Goal: Information Seeking & Learning: Learn about a topic

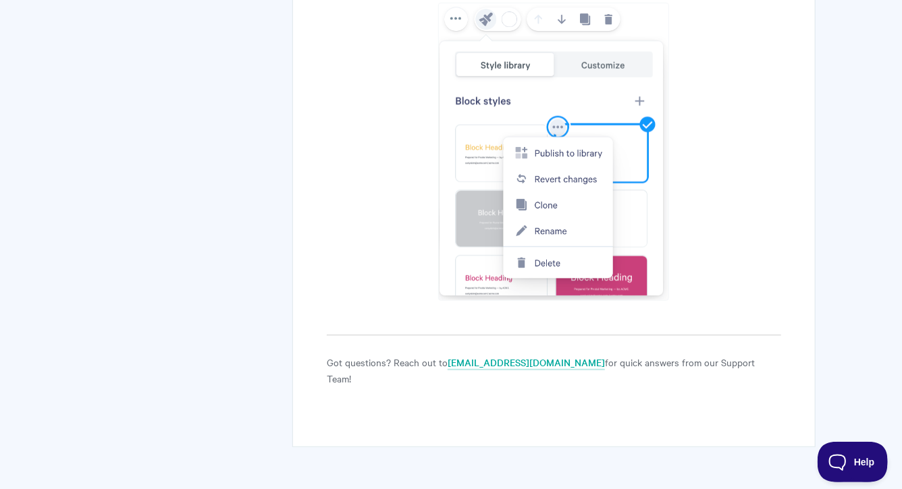
scroll to position [2774, 0]
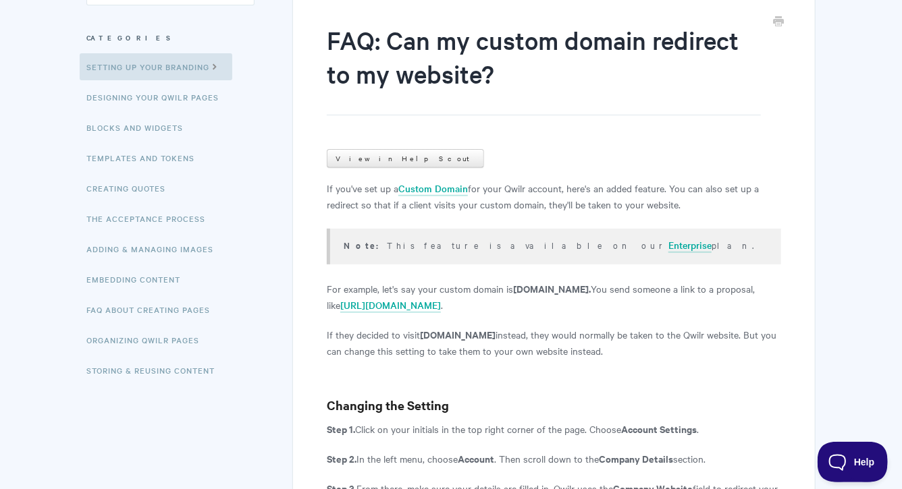
scroll to position [169, 0]
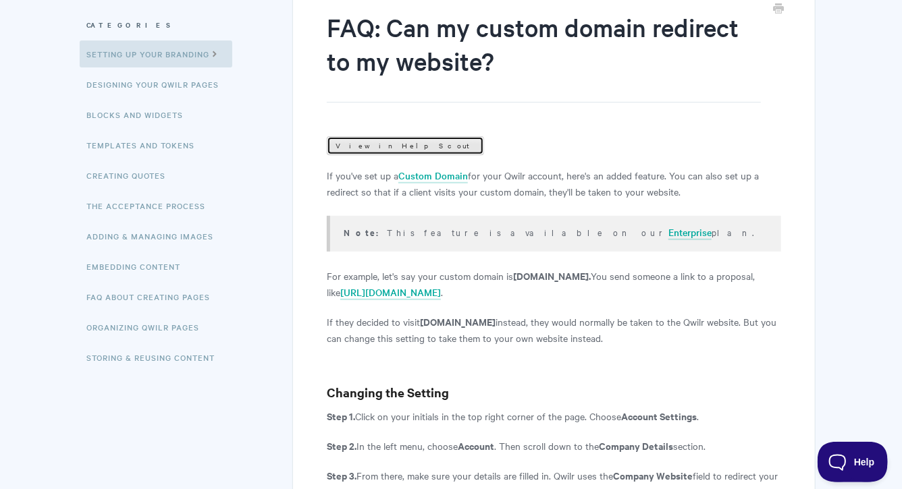
click at [387, 145] on link "View in Help Scout" at bounding box center [405, 145] width 157 height 19
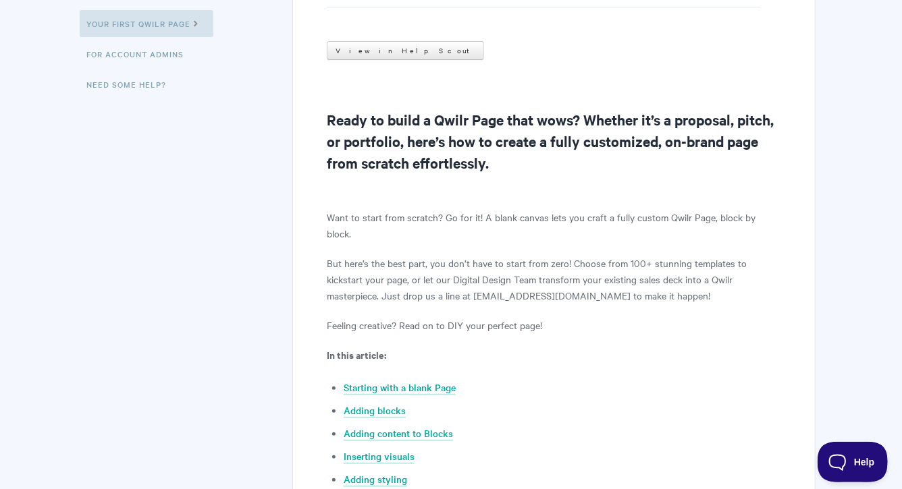
scroll to position [177, 0]
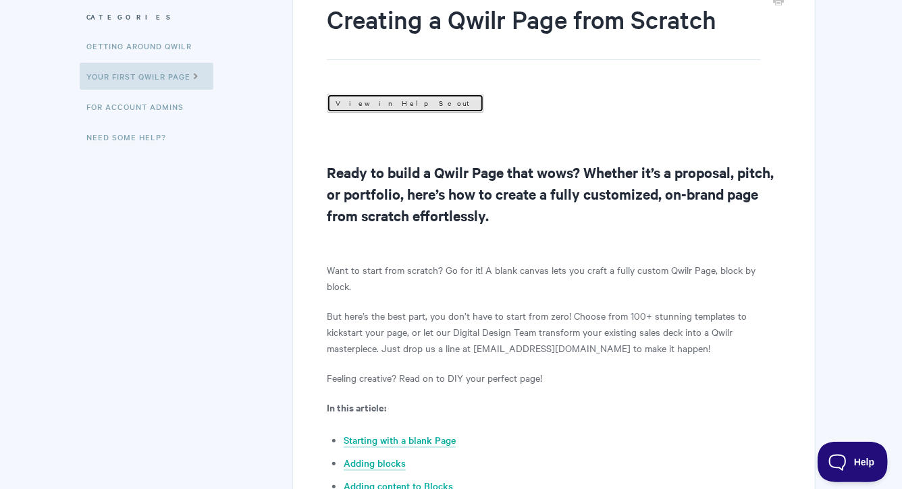
click at [366, 100] on link "View in Help Scout" at bounding box center [405, 103] width 157 height 19
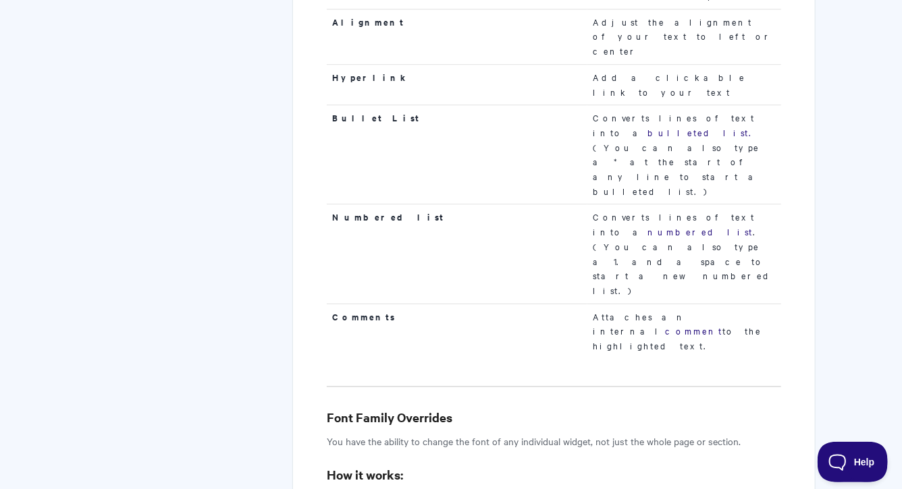
scroll to position [2008, 0]
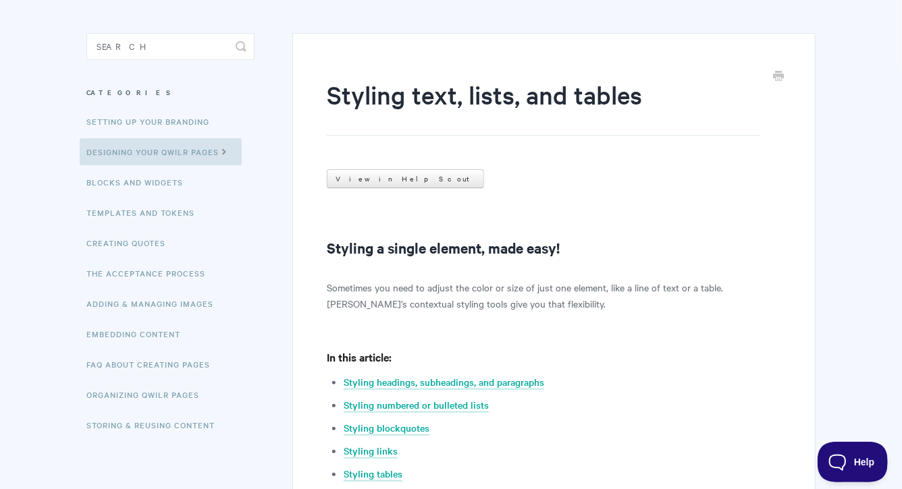
scroll to position [119, 0]
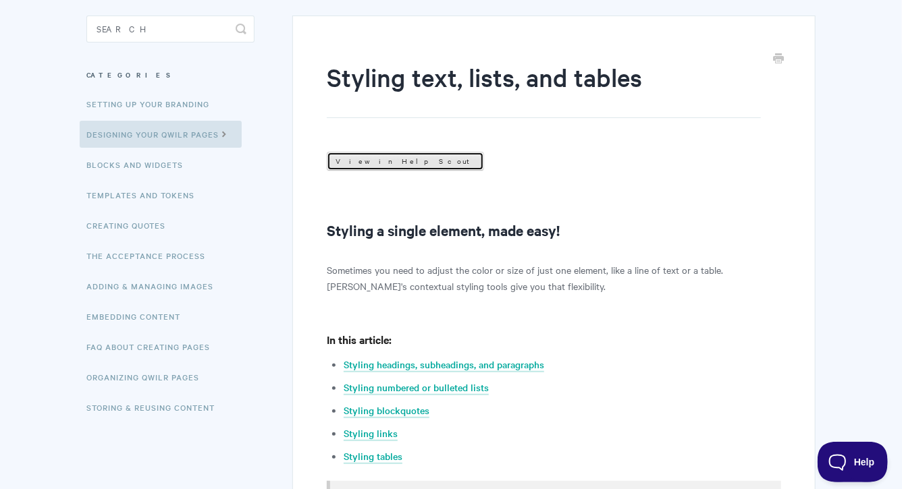
click at [395, 154] on link "View in Help Scout" at bounding box center [405, 161] width 157 height 19
click at [427, 362] on link "Styling headings, subheadings, and paragraphs" at bounding box center [443, 365] width 200 height 15
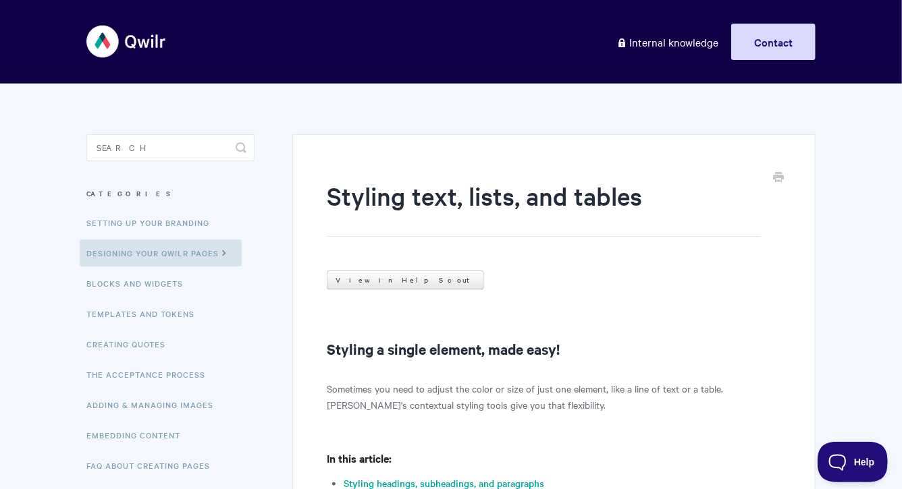
scroll to position [146, 0]
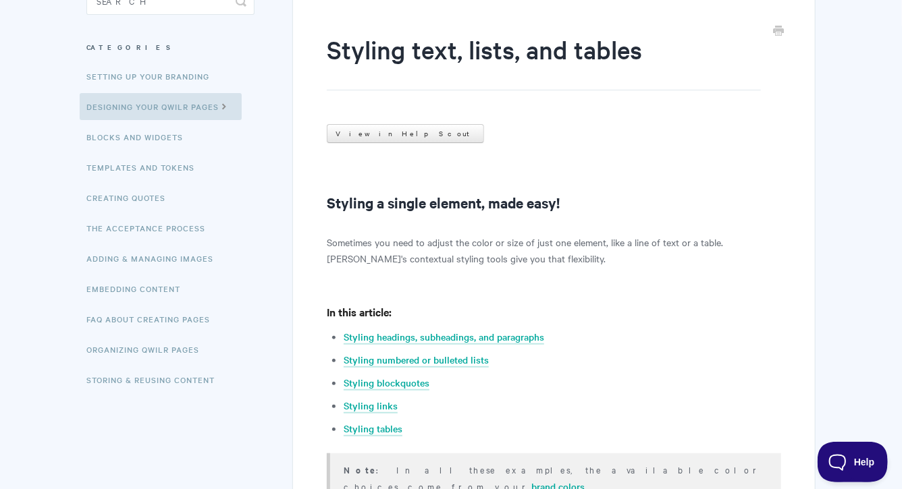
click at [362, 349] on ul "Styling headings, subheadings, and paragraphs Styling numbered or bulleted list…" at bounding box center [561, 383] width 437 height 108
click at [361, 356] on link "Styling numbered or bulleted lists" at bounding box center [415, 360] width 145 height 15
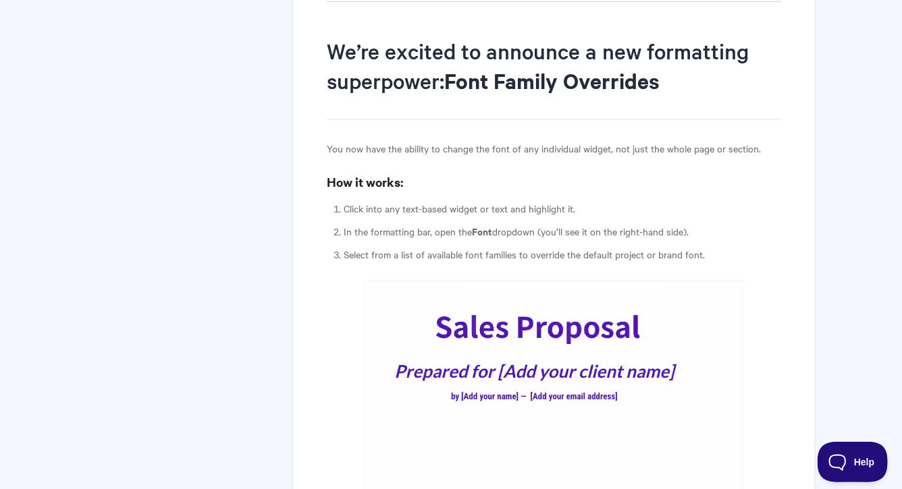
scroll to position [995, 0]
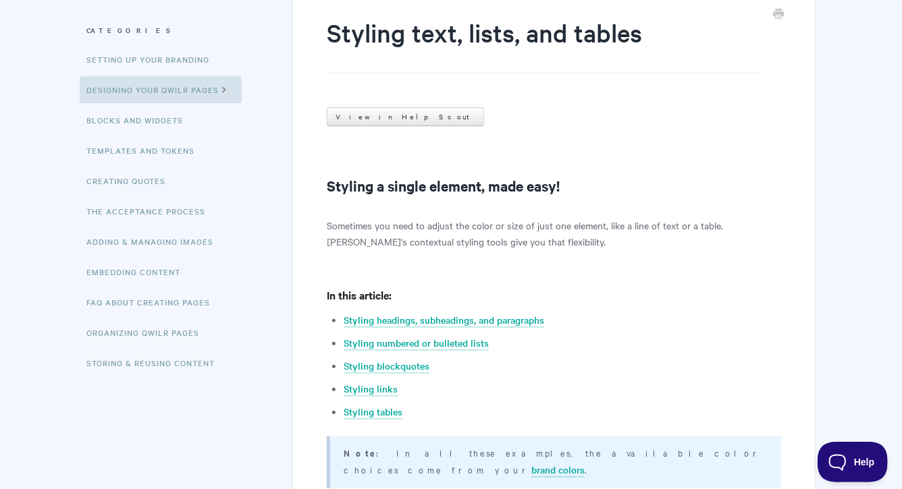
scroll to position [179, 0]
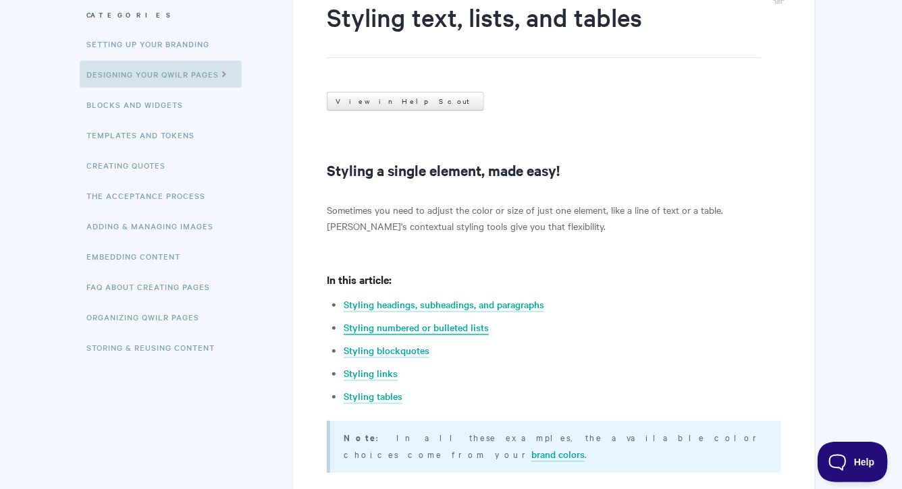
click at [397, 324] on link "Styling numbered or bulleted lists" at bounding box center [415, 328] width 145 height 15
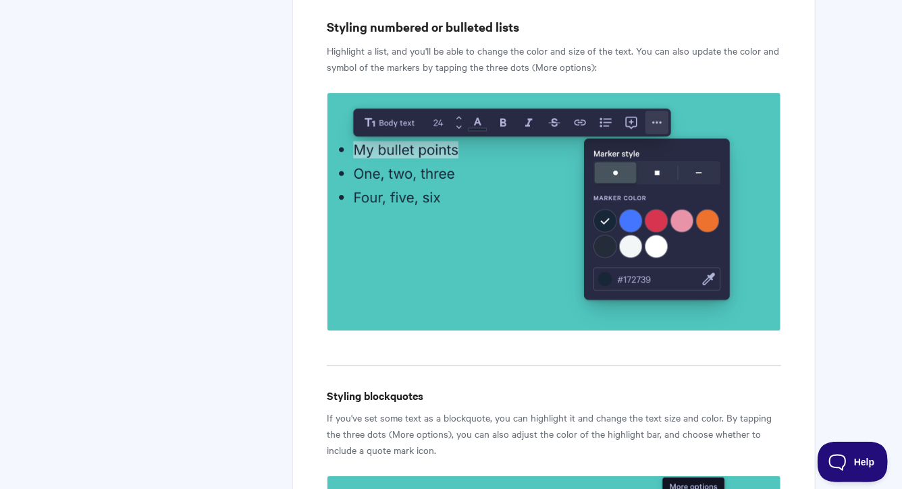
scroll to position [146, 0]
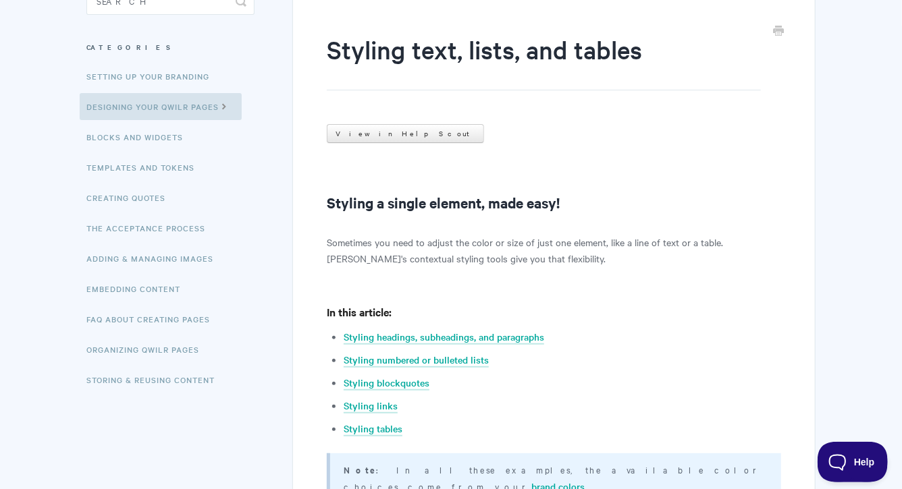
click at [380, 395] on ul "Styling headings, subheadings, and paragraphs Styling numbered or bulleted list…" at bounding box center [561, 383] width 437 height 108
click at [376, 399] on link "Styling links" at bounding box center [370, 406] width 54 height 15
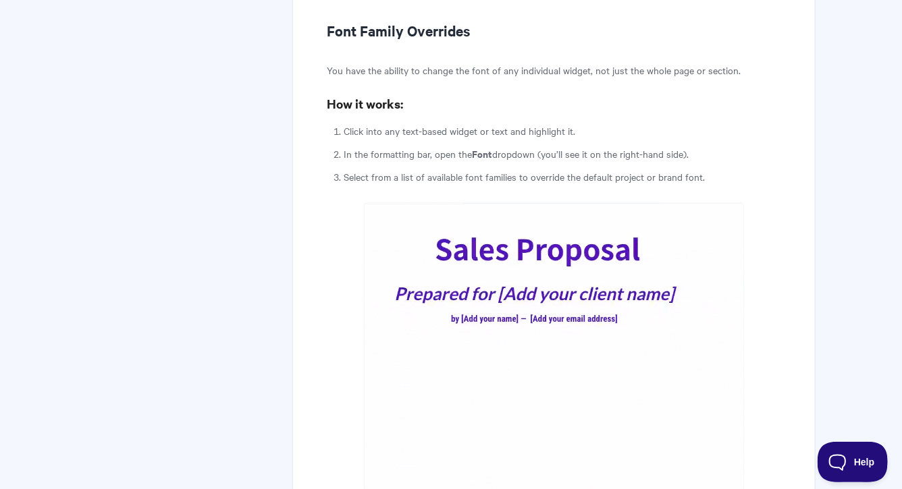
scroll to position [1365, 0]
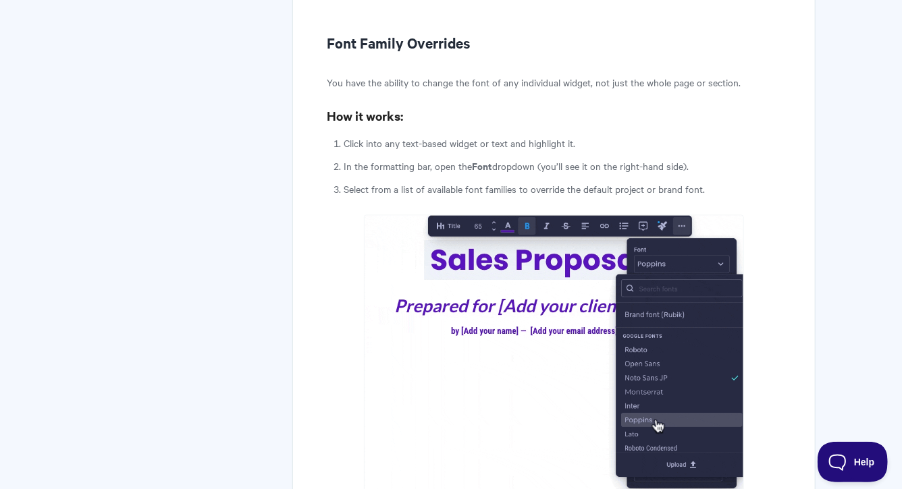
click at [485, 159] on strong "Font" at bounding box center [482, 166] width 20 height 14
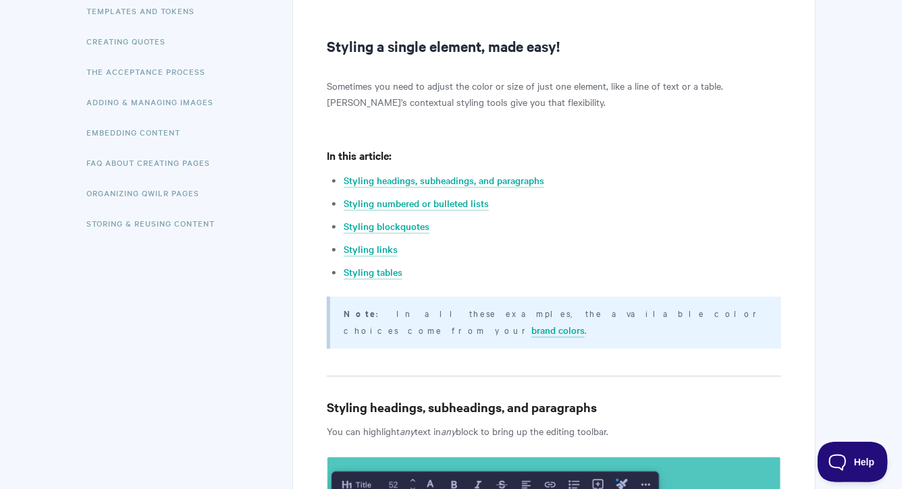
scroll to position [302, 0]
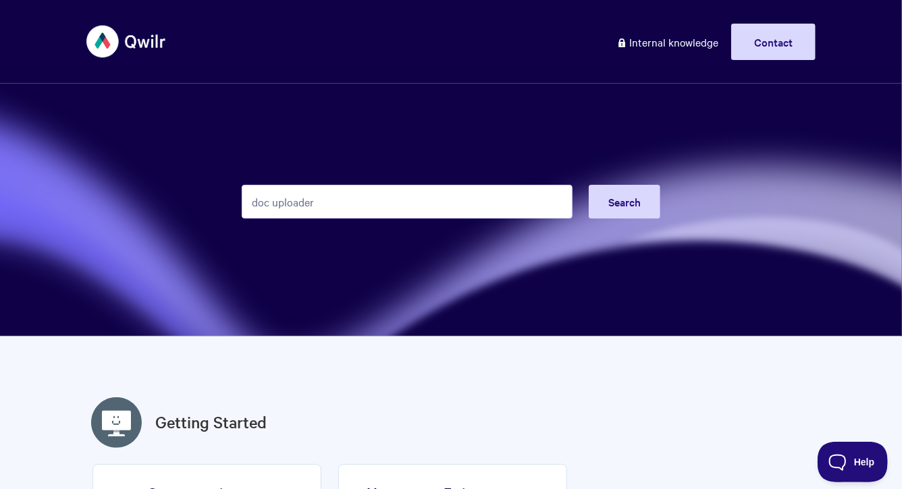
type input "doc uploader"
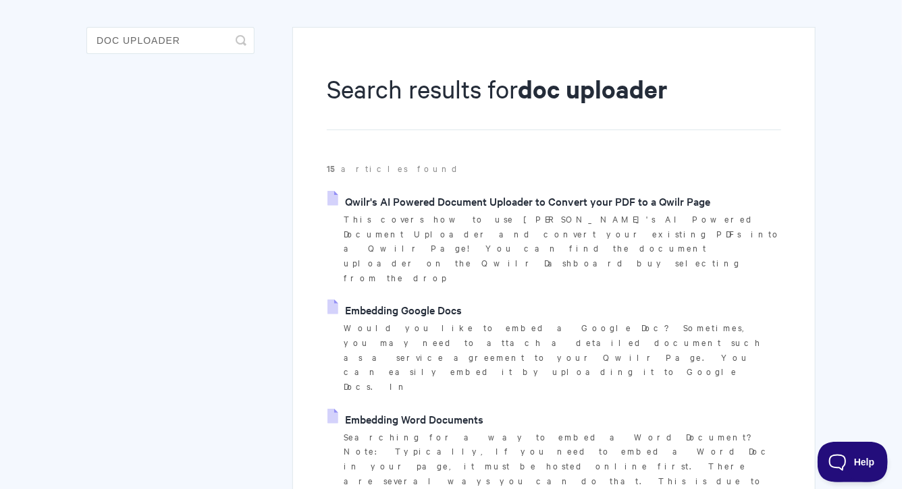
scroll to position [149, 0]
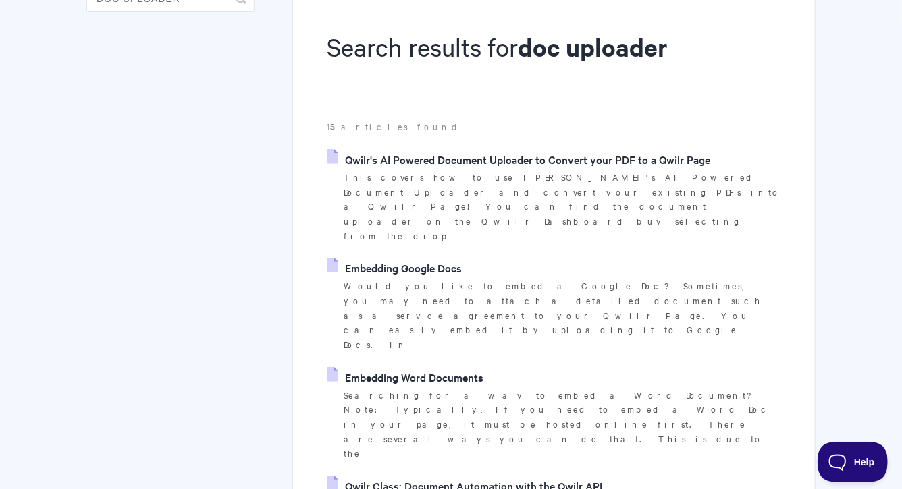
click at [478, 165] on link "Qwilr's AI Powered Document Uploader to Convert your PDF to a Qwilr Page" at bounding box center [518, 159] width 383 height 20
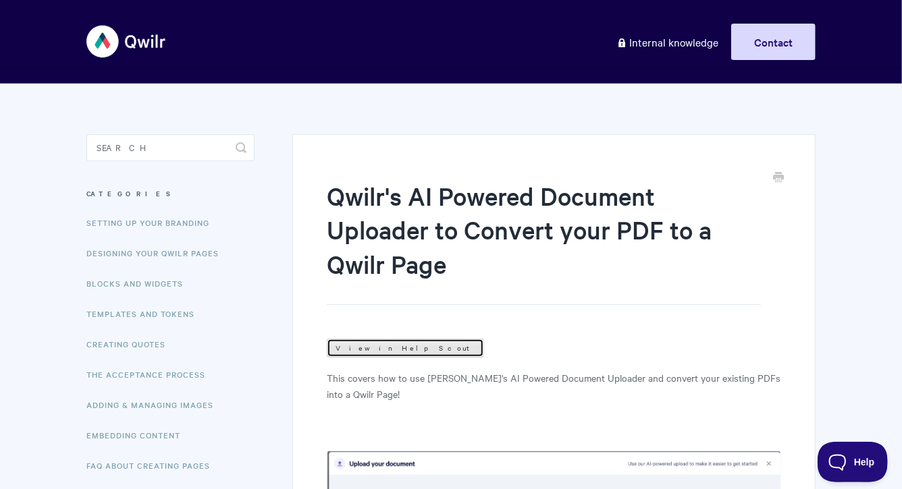
click at [338, 348] on link "View in Help Scout" at bounding box center [405, 348] width 157 height 19
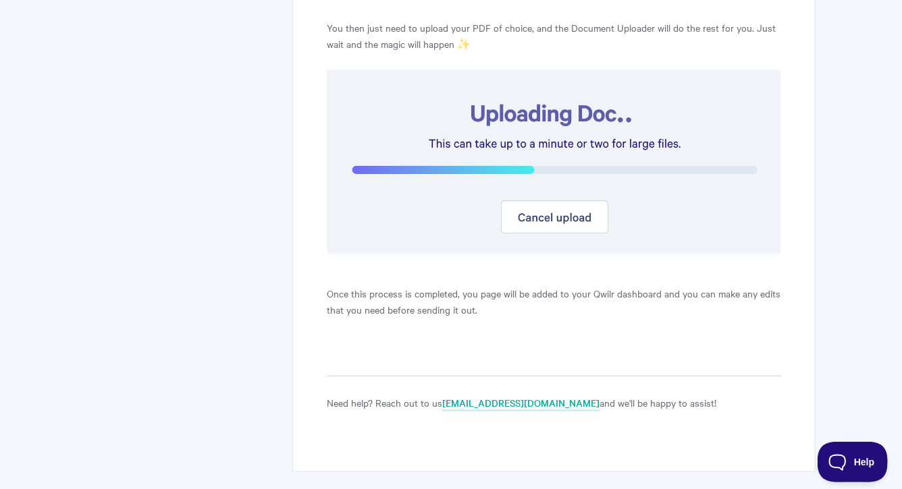
scroll to position [947, 0]
